Goal: Navigation & Orientation: Find specific page/section

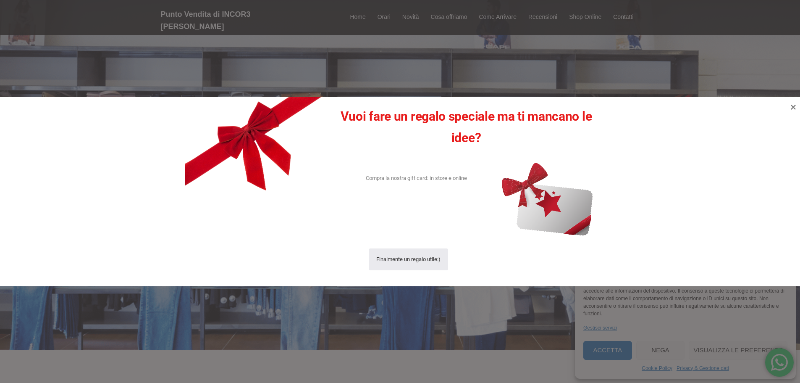
scroll to position [84, 0]
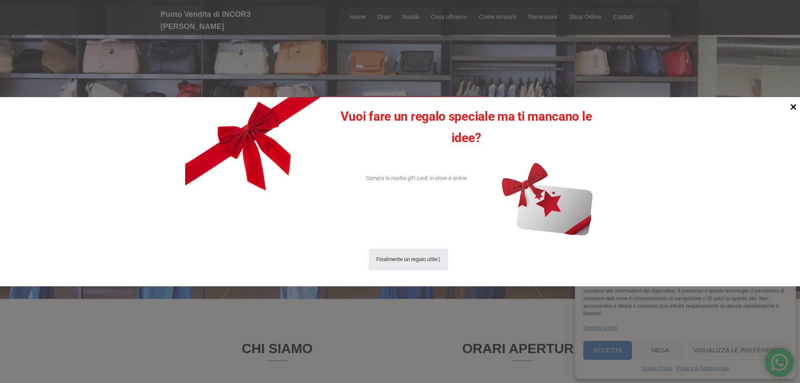
click at [792, 109] on icon at bounding box center [793, 106] width 11 height 11
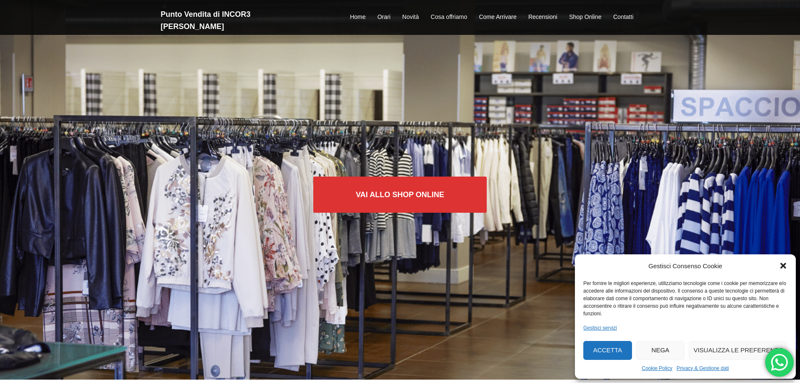
scroll to position [0, 0]
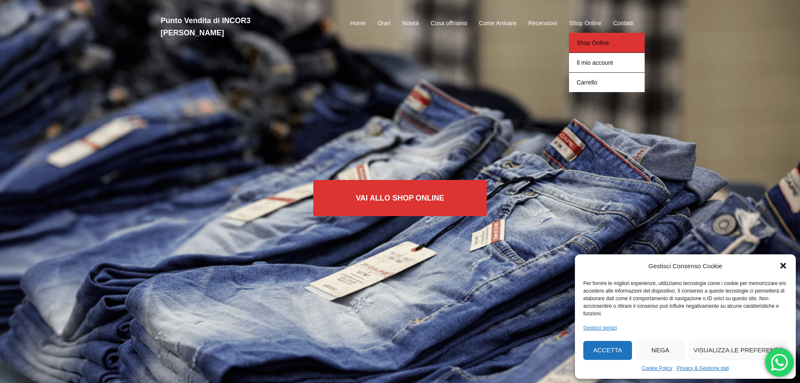
click at [585, 34] on link "Shop Online" at bounding box center [607, 43] width 76 height 20
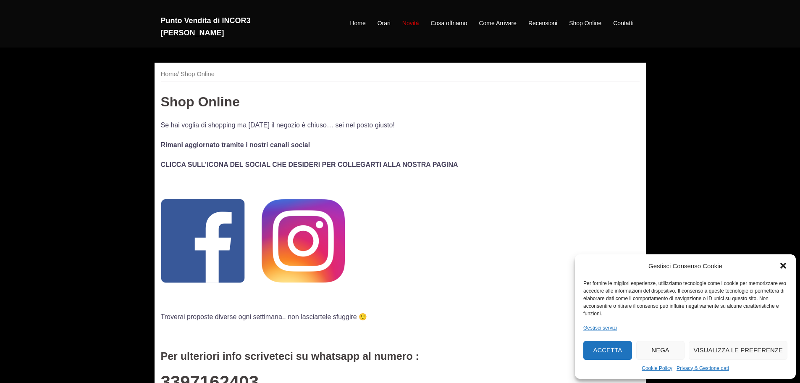
click at [414, 18] on link "Novità" at bounding box center [410, 23] width 17 height 10
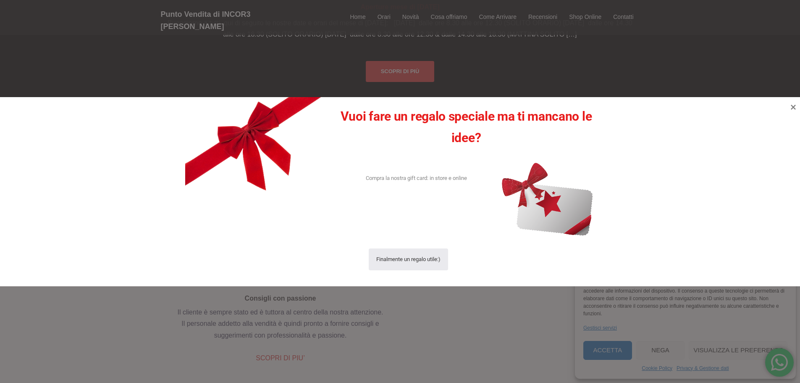
scroll to position [880, 0]
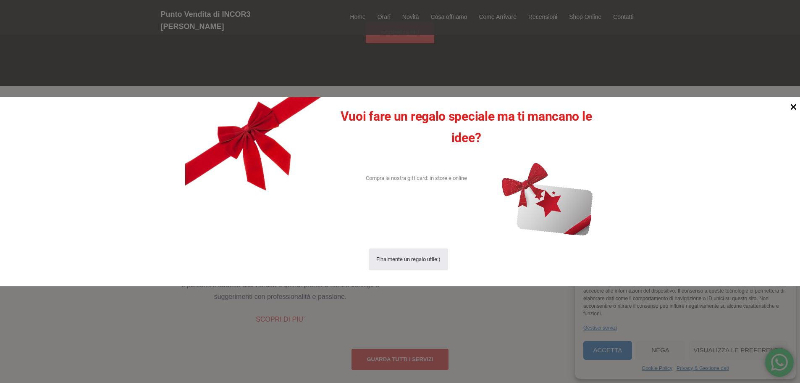
click at [795, 104] on icon at bounding box center [794, 107] width 6 height 6
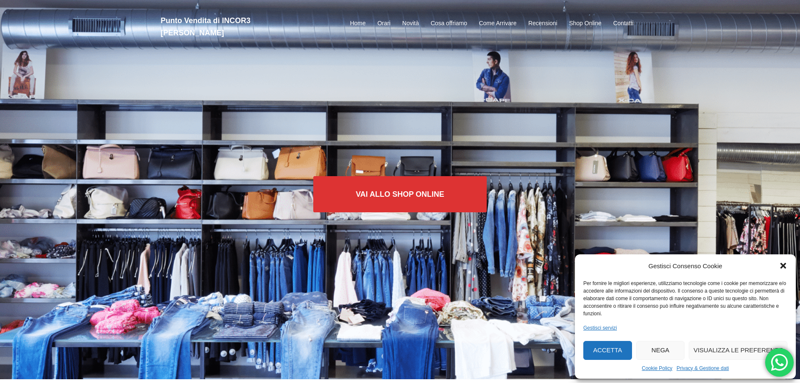
scroll to position [0, 0]
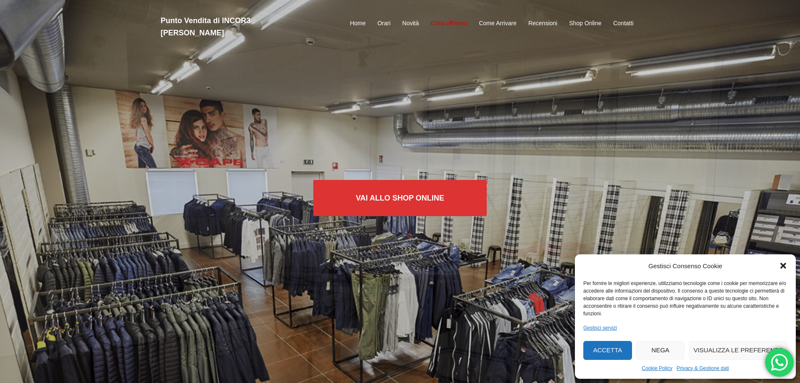
click at [453, 18] on link "Cosa offriamo" at bounding box center [449, 23] width 37 height 10
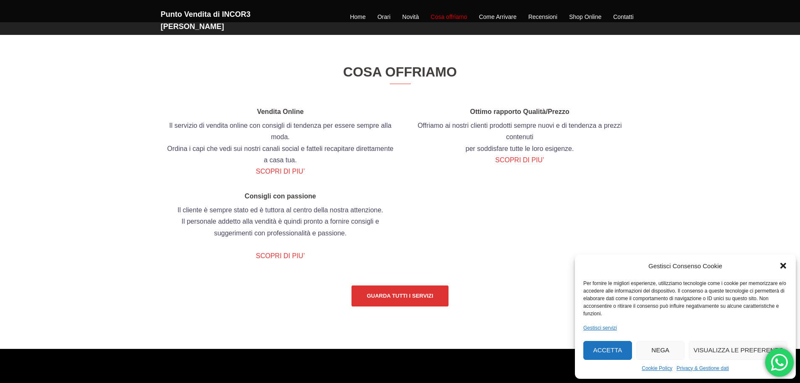
scroll to position [959, 0]
